Goal: Information Seeking & Learning: Learn about a topic

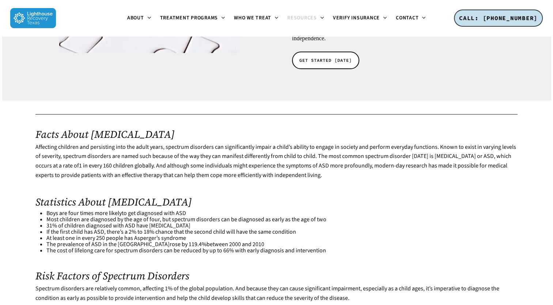
scroll to position [221, 0]
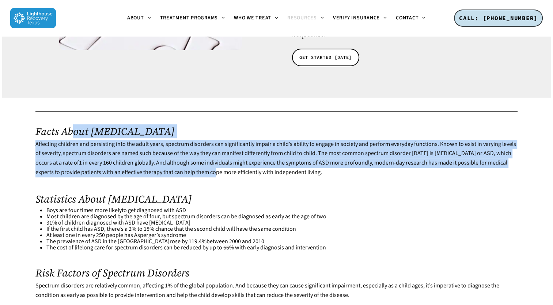
drag, startPoint x: 191, startPoint y: 146, endPoint x: 73, endPoint y: 98, distance: 127.0
click at [73, 125] on div "Facts About Autism Spectrum Disorder Affecting children and persisting into the…" at bounding box center [276, 274] width 482 height 299
click at [73, 125] on h2 "Facts About Autism Spectrum Disorder" at bounding box center [276, 131] width 482 height 12
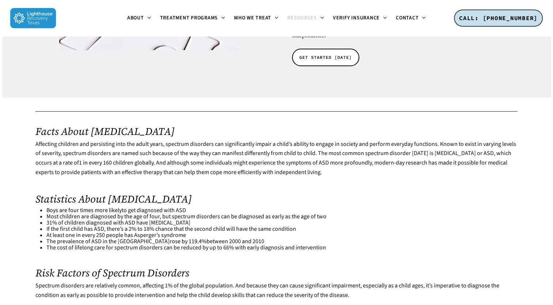
click at [49, 125] on h2 "Facts About Autism Spectrum Disorder" at bounding box center [276, 131] width 482 height 12
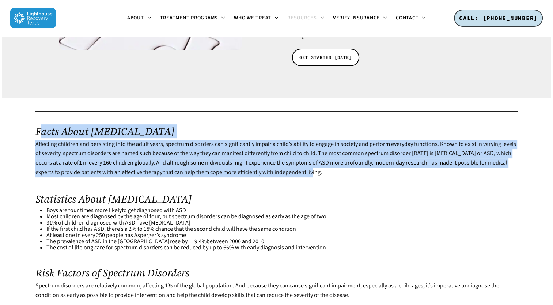
drag, startPoint x: 43, startPoint y: 101, endPoint x: 286, endPoint y: 146, distance: 247.3
click at [286, 146] on div "Facts About Autism Spectrum Disorder Affecting children and persisting into the…" at bounding box center [276, 274] width 482 height 299
click at [286, 146] on p "Affecting children and persisting into the adult years, spectrum disorders can …" at bounding box center [276, 158] width 482 height 37
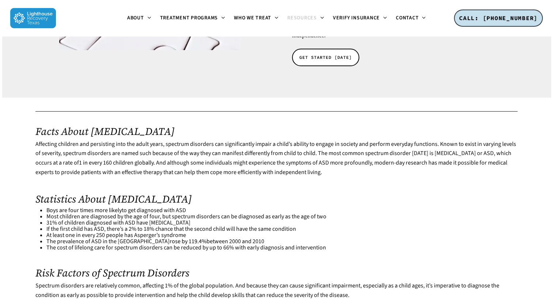
click at [134, 220] on li "31% of children diagnosed with ASD have intellectual disability" at bounding box center [281, 223] width 471 height 6
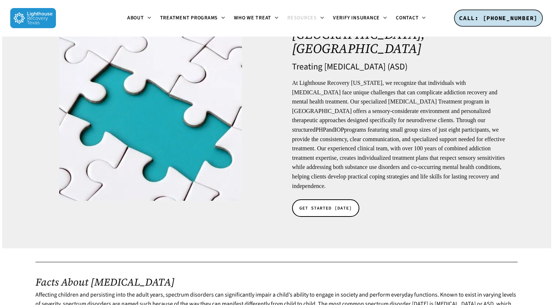
scroll to position [0, 0]
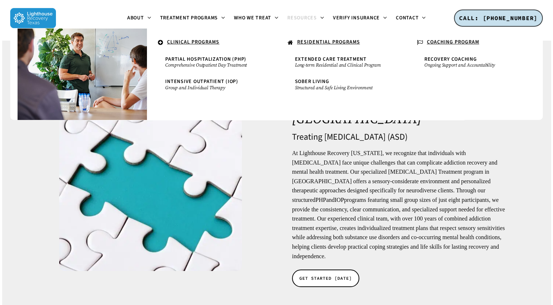
click at [176, 41] on u "CLINICAL PROGRAMS" at bounding box center [193, 41] width 52 height 7
click at [161, 42] on icon at bounding box center [160, 43] width 5 height 7
click at [201, 45] on u "CLINICAL PROGRAMS" at bounding box center [193, 41] width 52 height 7
click at [200, 58] on span "Partial Hospitalization (PHP)" at bounding box center [205, 59] width 81 height 7
